Goal: Information Seeking & Learning: Learn about a topic

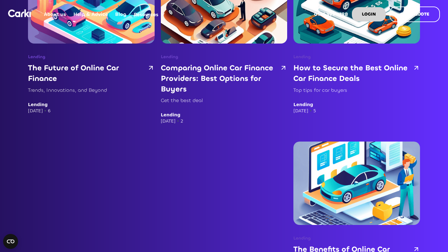
scroll to position [531, 0]
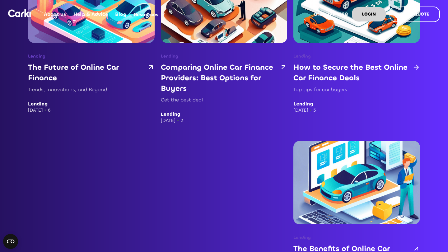
click at [331, 62] on h3 "How to Secure the Best Online Car Finance Deals" at bounding box center [351, 72] width 117 height 21
click at [335, 62] on h3 "How to Secure the Best Online Car Finance Deals" at bounding box center [351, 72] width 117 height 21
click at [415, 12] on strong "GET A QUOTE" at bounding box center [414, 14] width 29 height 6
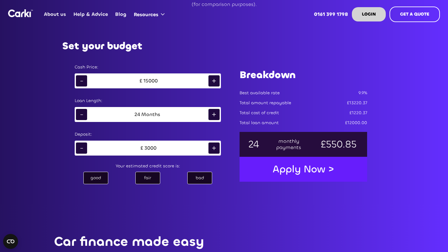
scroll to position [342, 0]
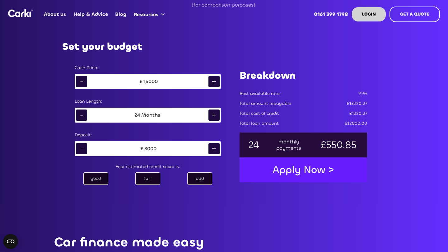
click at [215, 79] on div "+" at bounding box center [213, 81] width 11 height 11
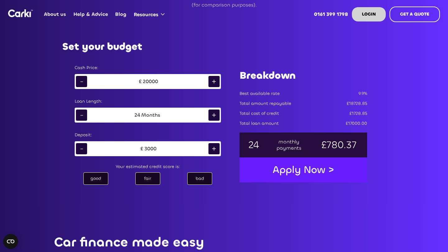
click at [215, 79] on div "+" at bounding box center [213, 81] width 11 height 11
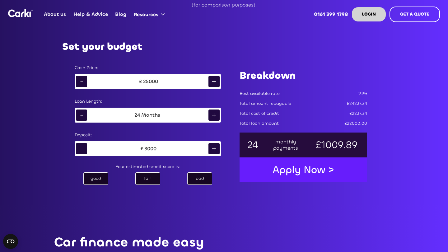
click at [215, 79] on div "+" at bounding box center [213, 81] width 11 height 11
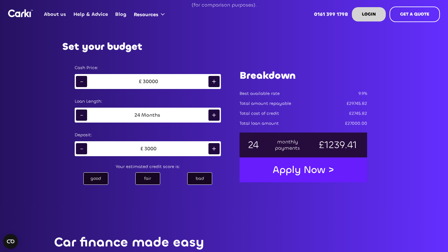
click at [211, 113] on div "+" at bounding box center [213, 114] width 11 height 11
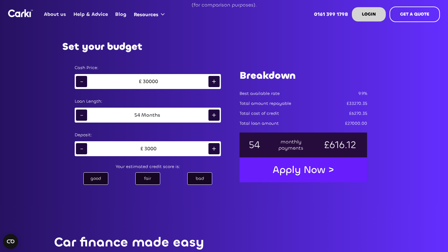
click at [83, 114] on div "-" at bounding box center [81, 114] width 11 height 11
click at [214, 149] on div "+" at bounding box center [213, 148] width 11 height 11
click at [146, 179] on div "fair" at bounding box center [147, 178] width 25 height 12
click at [104, 179] on div "good" at bounding box center [95, 178] width 25 height 12
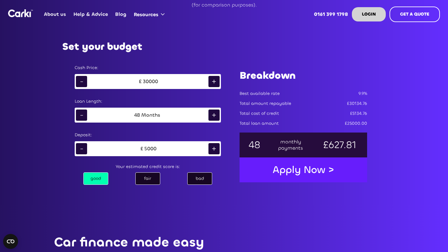
click at [142, 173] on div "fair" at bounding box center [147, 178] width 25 height 12
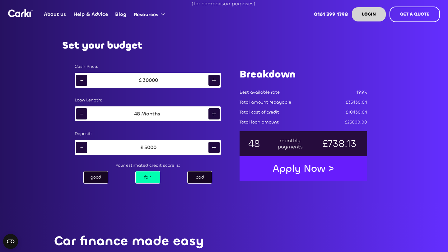
scroll to position [341, 0]
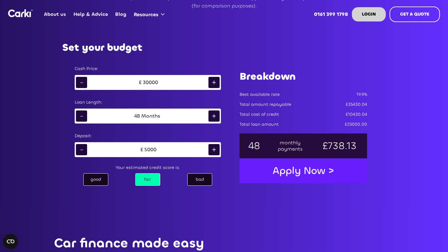
click at [103, 179] on div "good" at bounding box center [95, 179] width 25 height 12
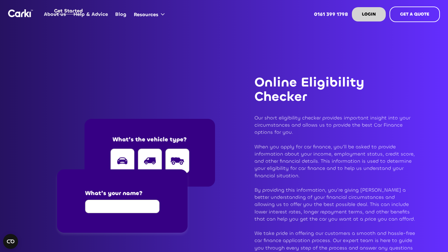
scroll to position [703, 0]
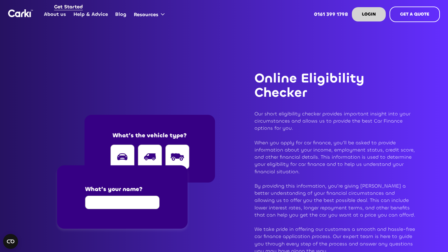
click at [126, 140] on img at bounding box center [134, 174] width 161 height 118
click at [114, 199] on img at bounding box center [134, 174] width 161 height 118
click at [149, 151] on img at bounding box center [134, 174] width 161 height 118
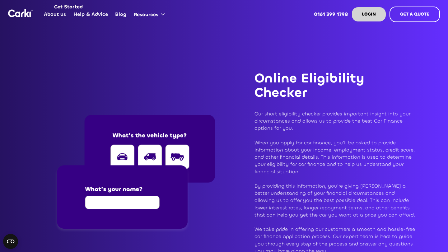
click at [149, 151] on img at bounding box center [134, 174] width 161 height 118
click at [167, 141] on img at bounding box center [134, 174] width 161 height 118
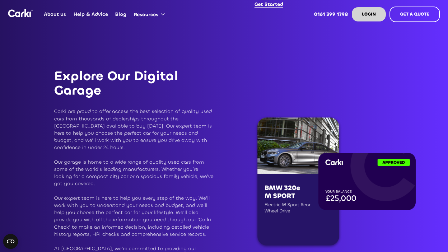
scroll to position [967, 0]
click at [288, 141] on img at bounding box center [334, 182] width 161 height 134
click at [281, 188] on img at bounding box center [334, 182] width 161 height 134
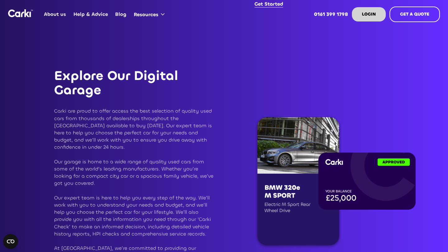
click at [321, 80] on div at bounding box center [324, 180] width 200 height 200
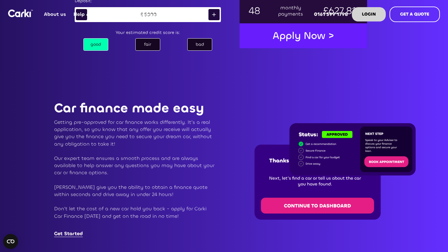
scroll to position [476, 0]
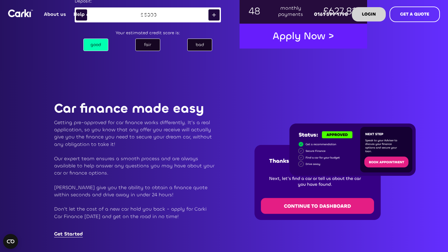
click at [301, 202] on img at bounding box center [334, 171] width 161 height 96
click at [303, 206] on img at bounding box center [334, 171] width 161 height 96
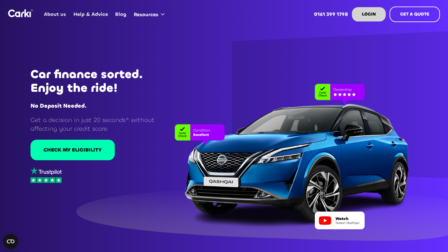
scroll to position [0, 0]
click at [20, 14] on img "home" at bounding box center [20, 13] width 25 height 8
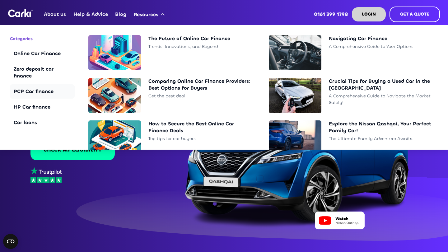
click at [38, 88] on div "PCP Car finance" at bounding box center [42, 91] width 57 height 7
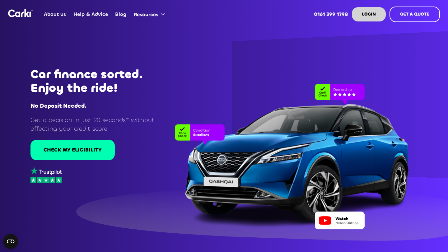
click at [234, 137] on div at bounding box center [281, 150] width 295 height 158
click at [233, 137] on div at bounding box center [281, 150] width 295 height 158
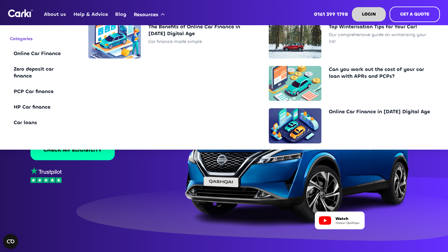
scroll to position [139, 0]
click at [49, 92] on div "PCP Car finance" at bounding box center [42, 91] width 57 height 7
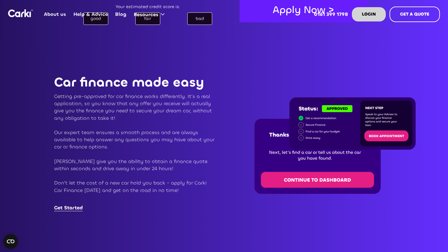
scroll to position [503, 0]
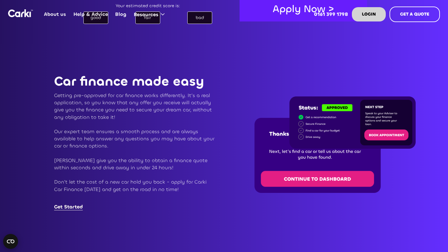
click at [10, 244] on circle "Open CMP widget" at bounding box center [10, 241] width 15 height 15
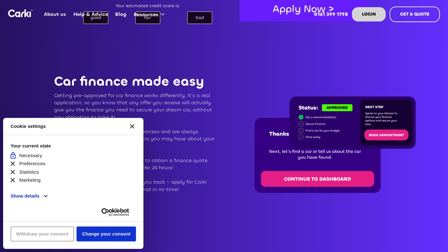
scroll to position [0, 0]
click at [135, 130] on button "[#WIDGET_ICON_CROSS#]" at bounding box center [132, 126] width 15 height 15
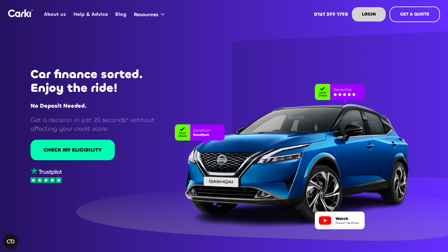
click at [26, 14] on img "home" at bounding box center [20, 13] width 25 height 8
click at [84, 13] on link "Help & Advice" at bounding box center [91, 14] width 42 height 24
